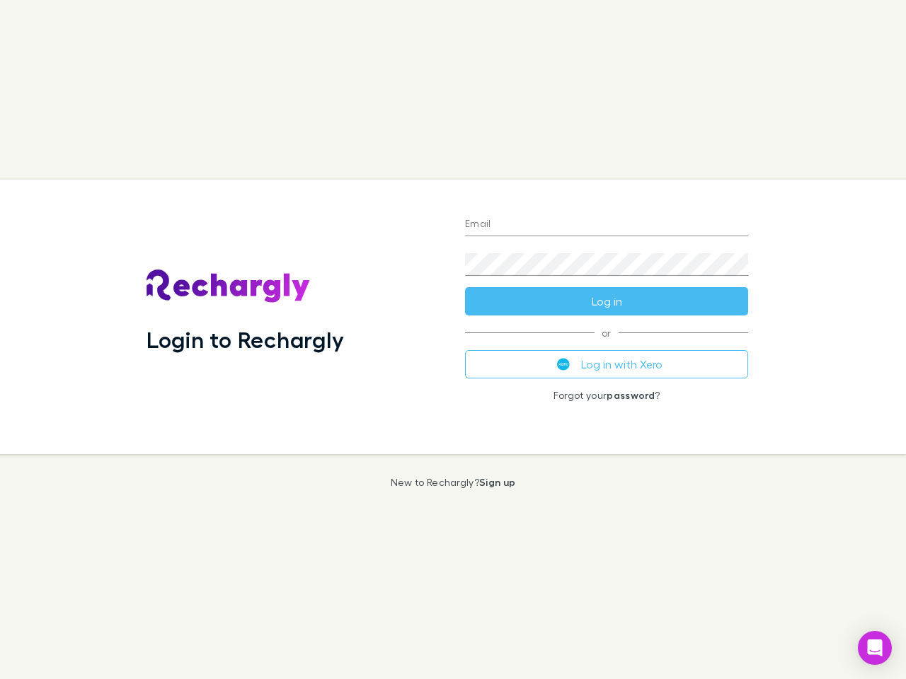
click at [453, 340] on div "Login to Rechargly" at bounding box center [294, 317] width 318 height 275
click at [606, 225] on input "Email" at bounding box center [606, 225] width 283 height 23
click at [606, 301] on form "Email Password Log in" at bounding box center [606, 258] width 283 height 113
click at [606, 364] on div "Email Password Log in or Log in with Xero Forgot your password ?" at bounding box center [607, 317] width 306 height 275
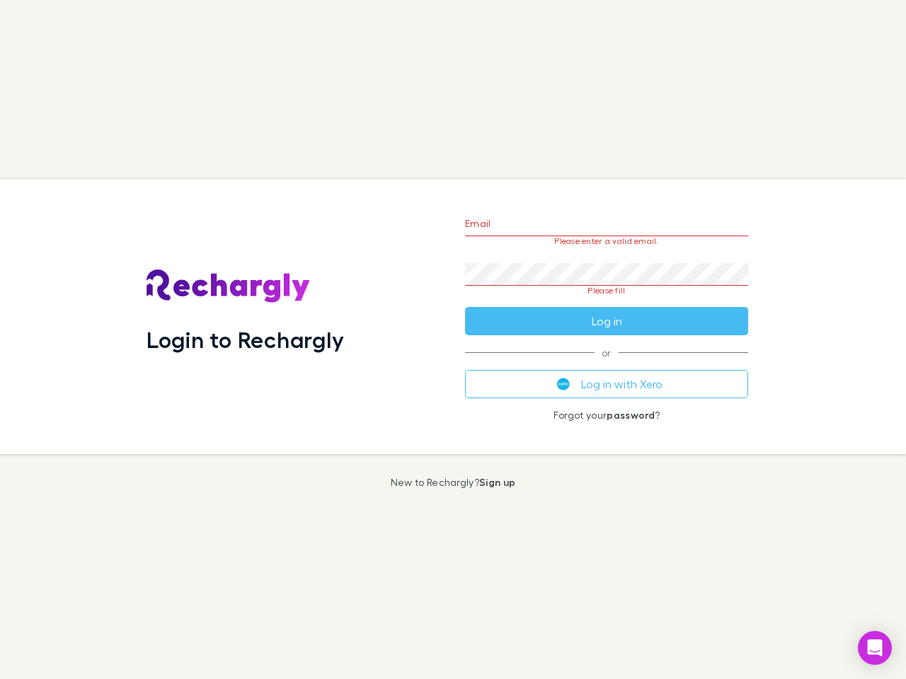
click at [875, 648] on icon "Open Intercom Messenger" at bounding box center [875, 648] width 15 height 17
